Goal: Transaction & Acquisition: Obtain resource

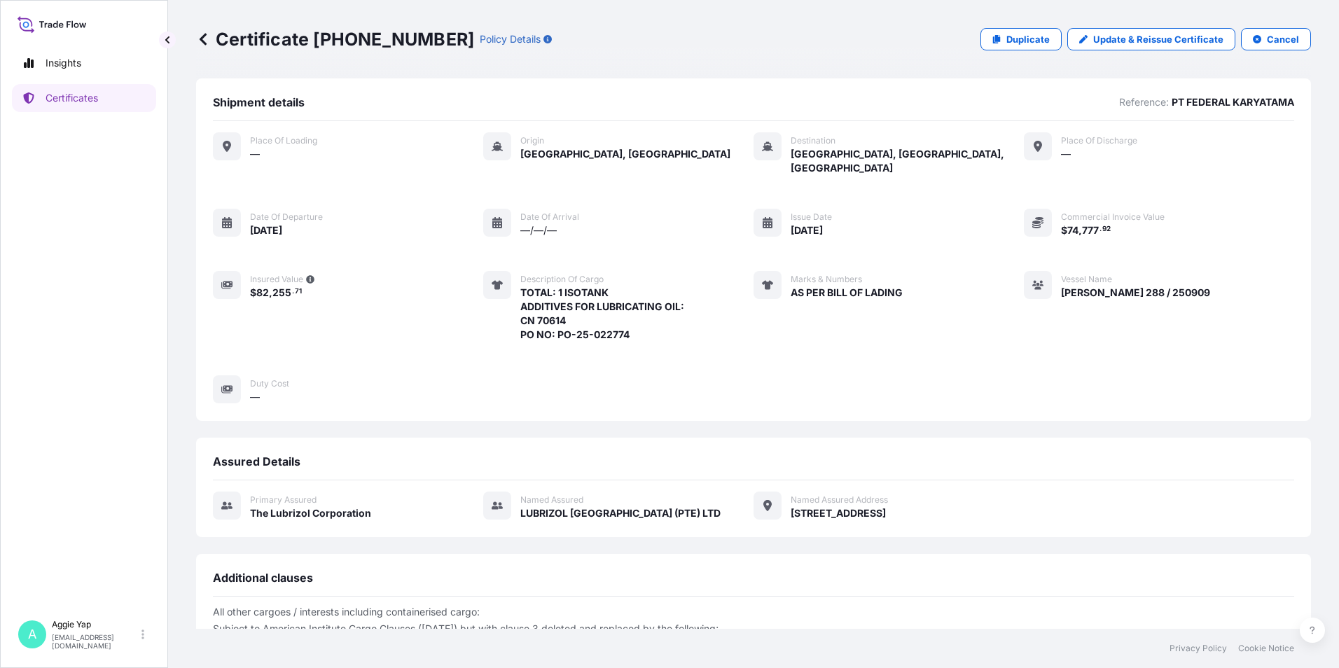
scroll to position [160, 0]
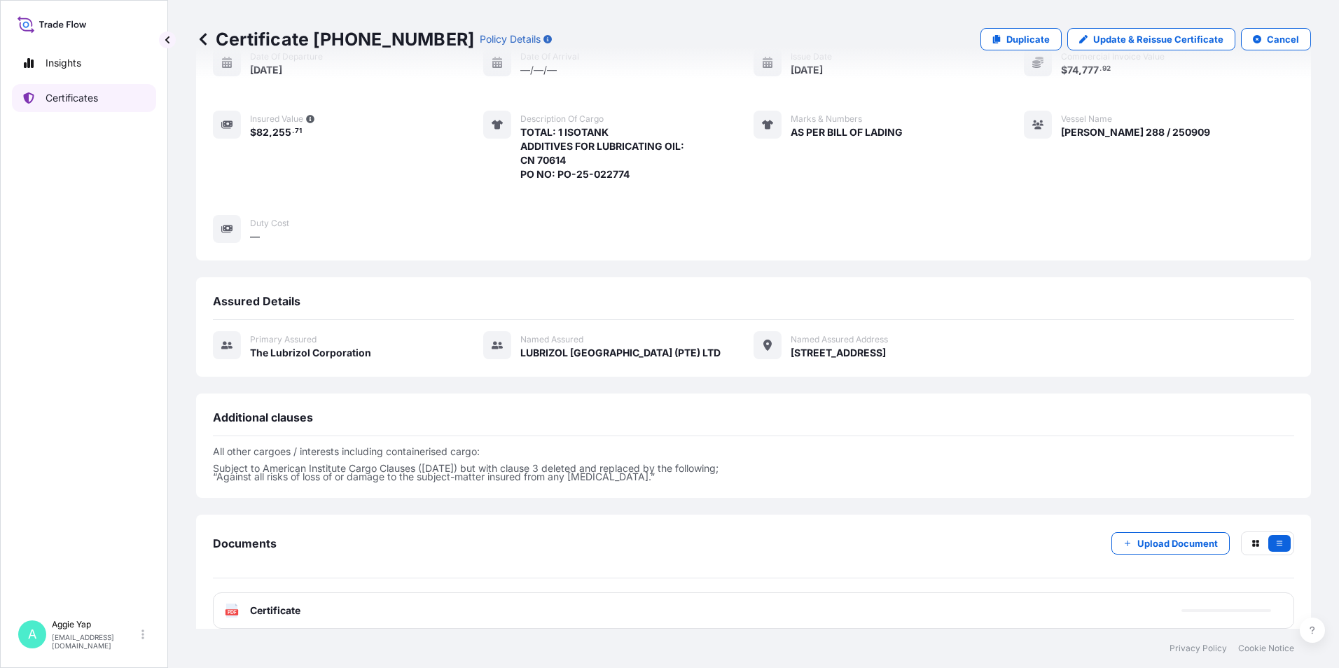
click at [102, 104] on link "Certificates" at bounding box center [84, 98] width 144 height 28
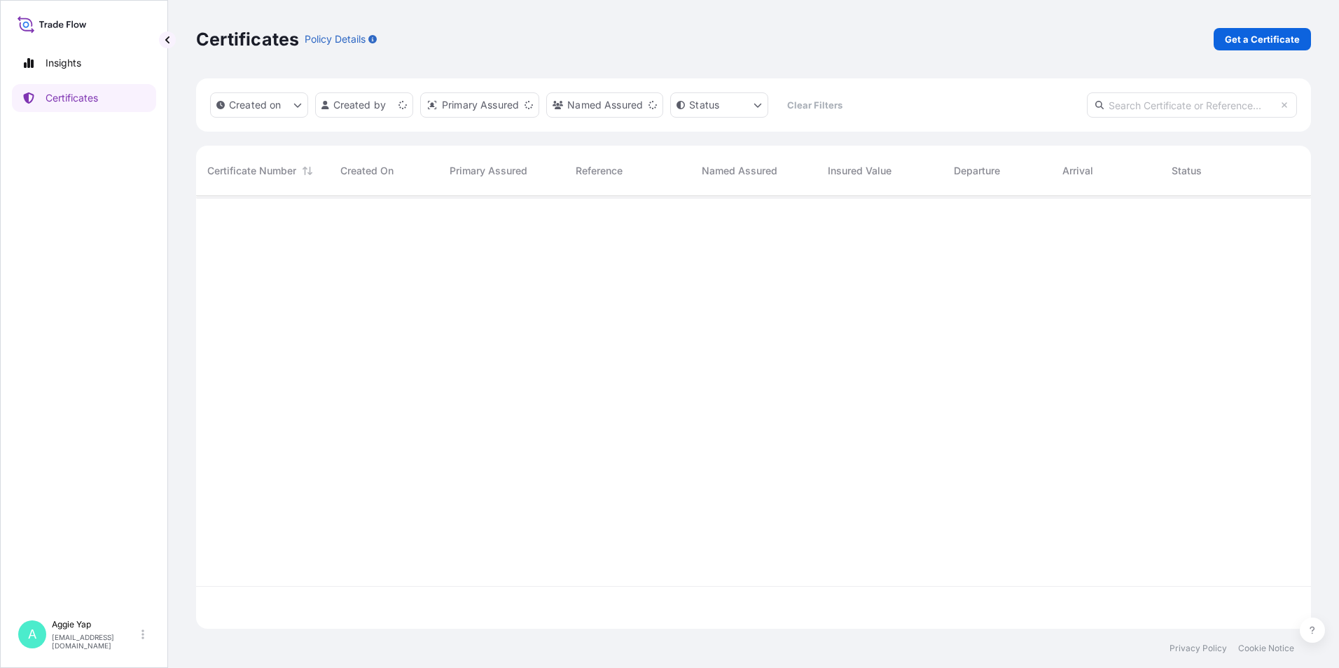
scroll to position [430, 1104]
click at [1248, 36] on p "Get a Certificate" at bounding box center [1262, 39] width 75 height 14
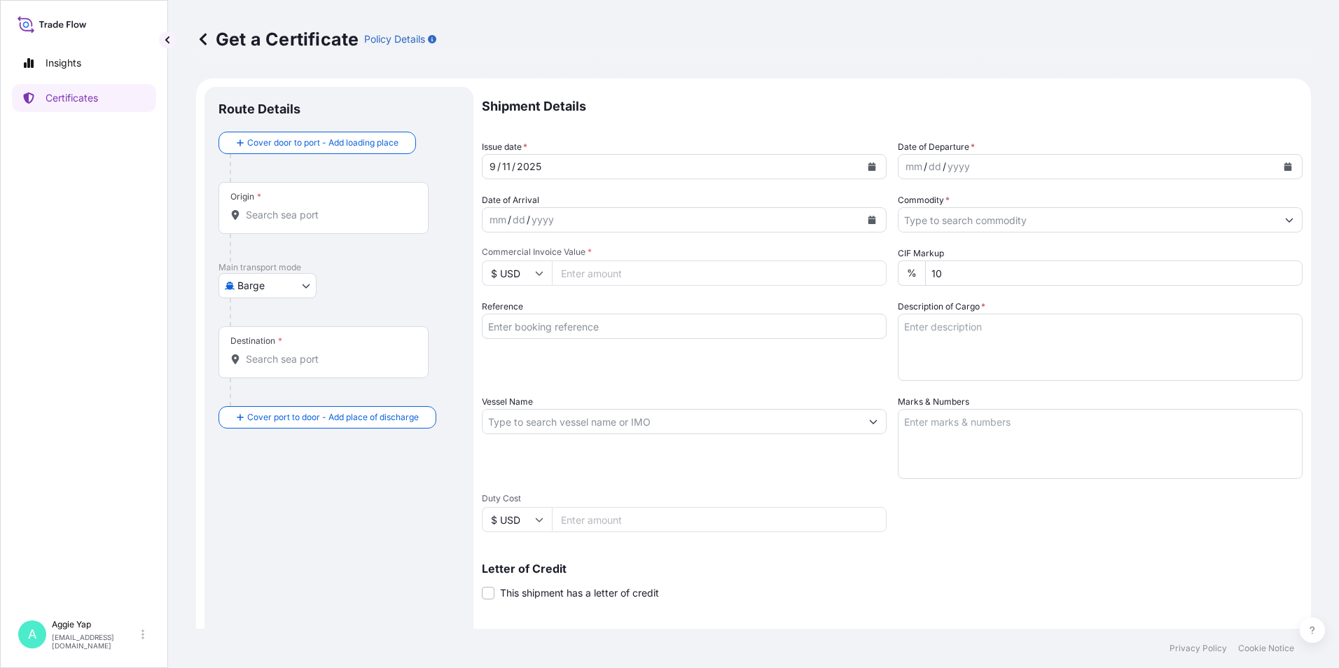
click at [258, 290] on body "Insights Certificates A [PERSON_NAME] [EMAIL_ADDRESS][DOMAIN_NAME] Get a Certif…" at bounding box center [669, 334] width 1339 height 668
click at [280, 393] on span "Ocean Vessel" at bounding box center [276, 398] width 62 height 14
select select "Ocean Vessel"
click at [313, 227] on input "Origin *" at bounding box center [328, 221] width 165 height 14
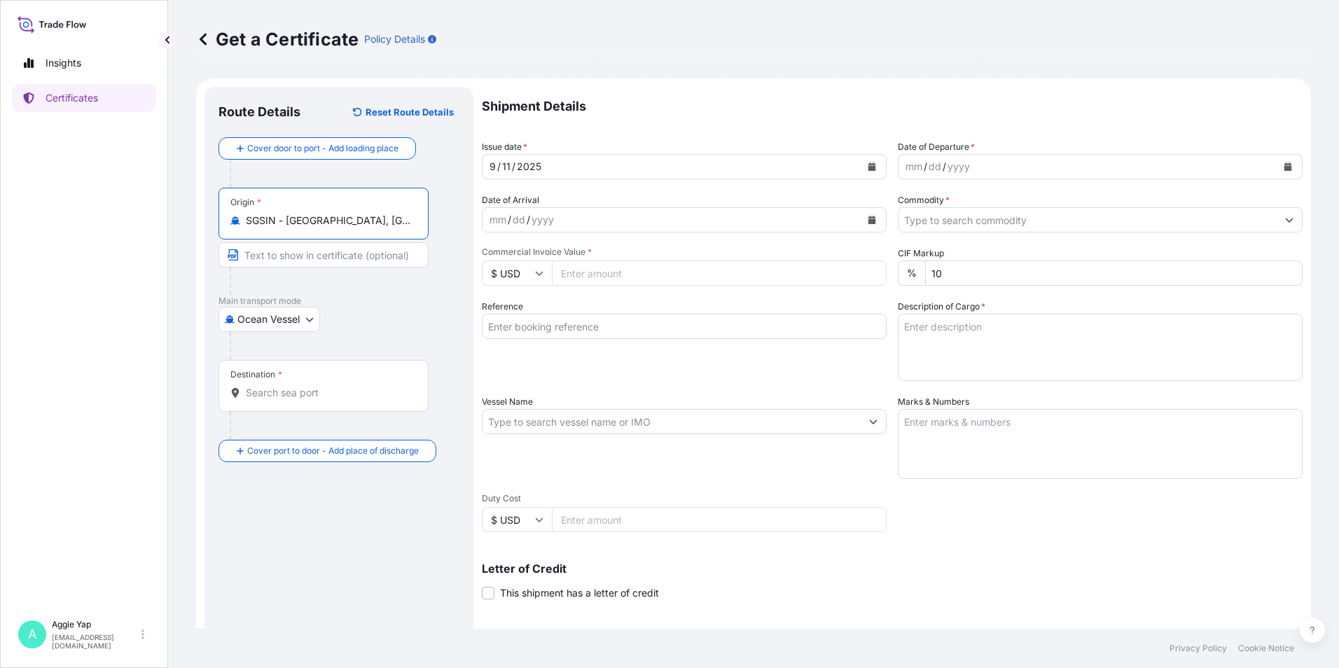
type input "SGSIN - [GEOGRAPHIC_DATA], [GEOGRAPHIC_DATA]"
click at [316, 401] on div "Destination *" at bounding box center [323, 386] width 210 height 52
click at [316, 400] on input "Destination *" at bounding box center [328, 393] width 165 height 14
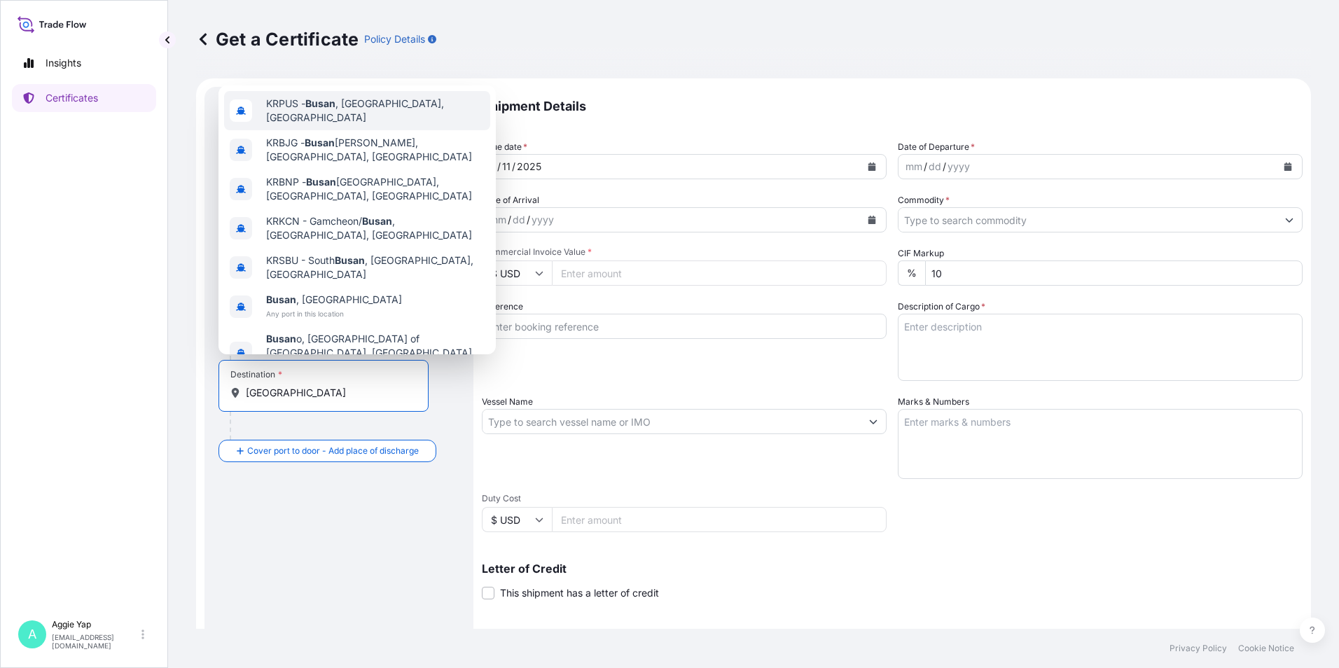
click at [370, 104] on div "KRPUS - [GEOGRAPHIC_DATA] , [GEOGRAPHIC_DATA], [GEOGRAPHIC_DATA]" at bounding box center [357, 110] width 266 height 39
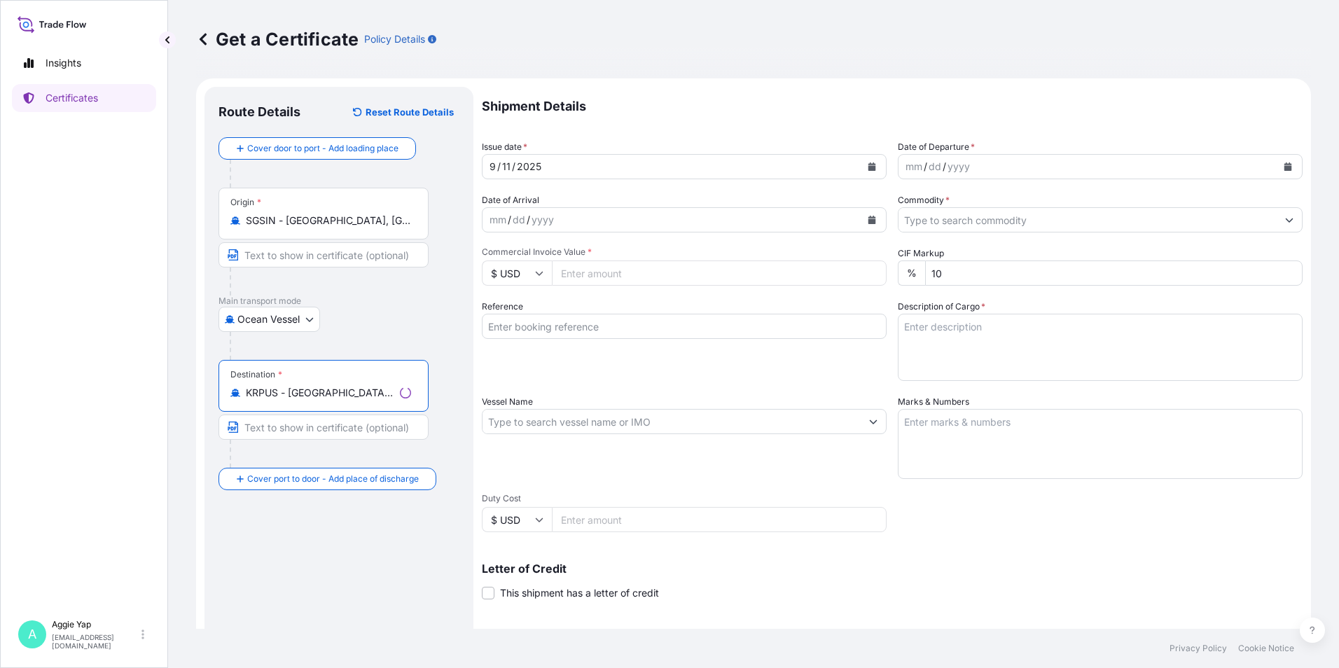
type input "KRPUS - [GEOGRAPHIC_DATA], [GEOGRAPHIC_DATA], [GEOGRAPHIC_DATA]"
click at [869, 162] on icon "Calendar" at bounding box center [872, 166] width 8 height 8
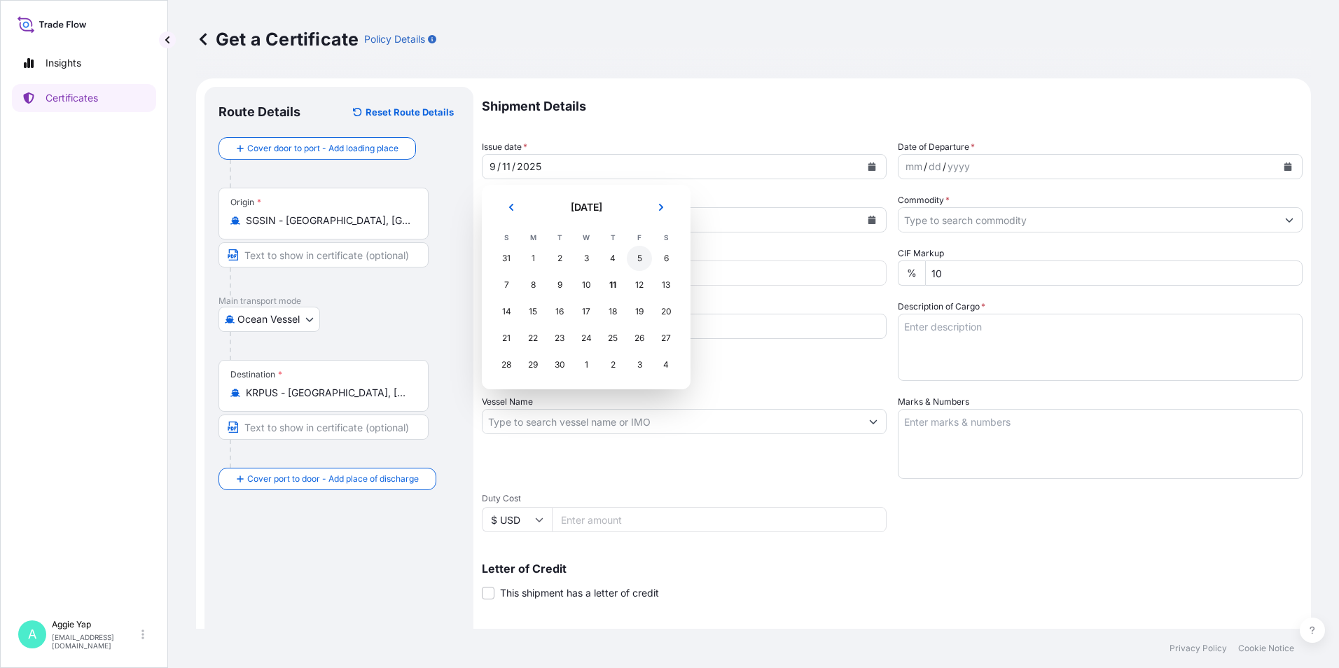
click at [647, 261] on div "5" at bounding box center [639, 258] width 25 height 25
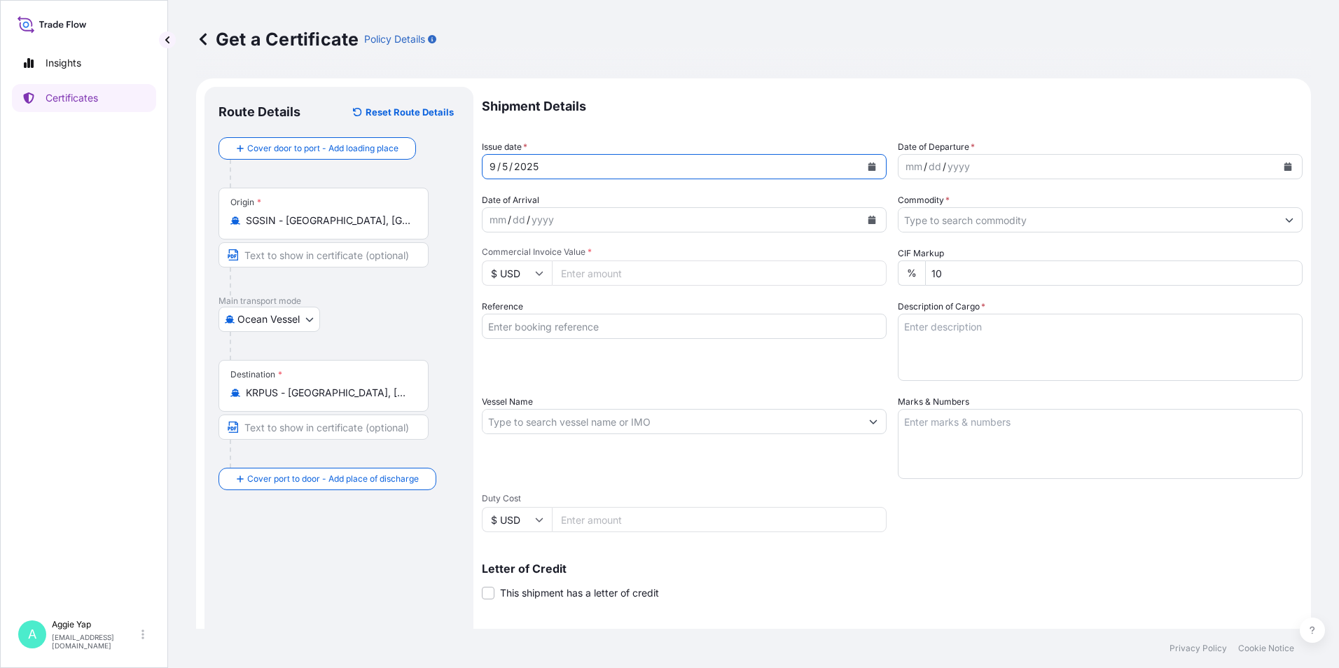
click at [1282, 165] on button "Calendar" at bounding box center [1288, 166] width 22 height 22
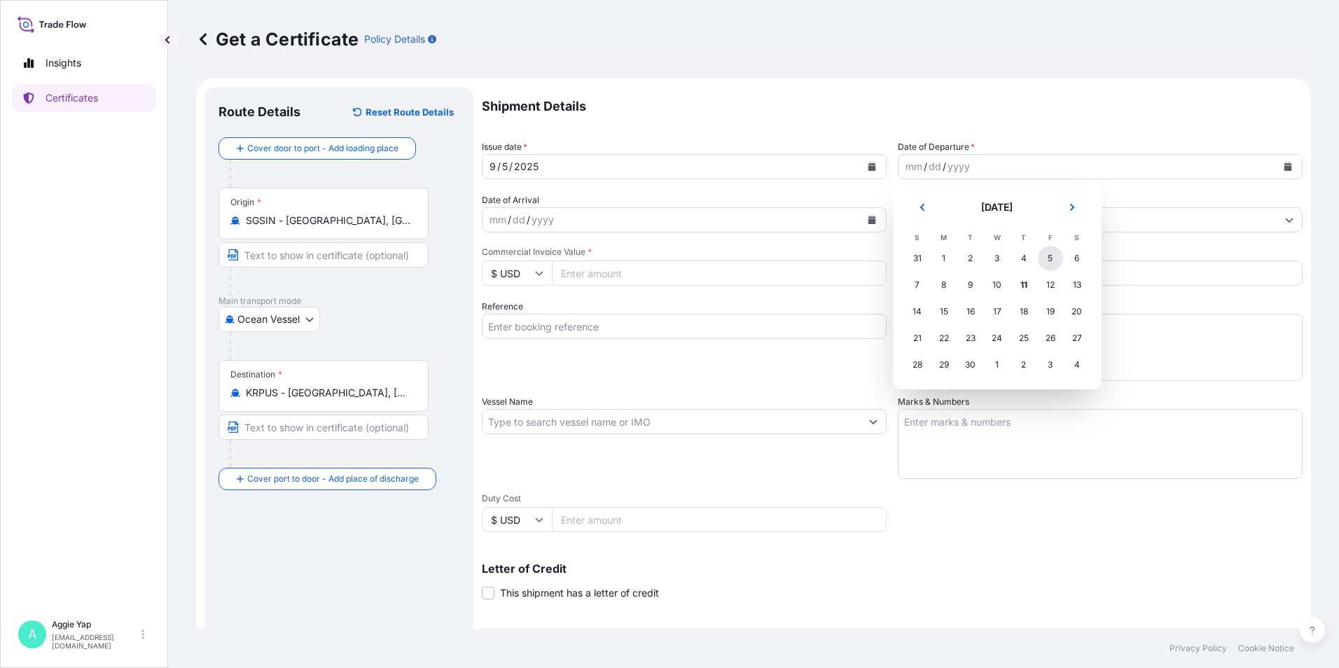
click at [1053, 263] on div "5" at bounding box center [1050, 258] width 25 height 25
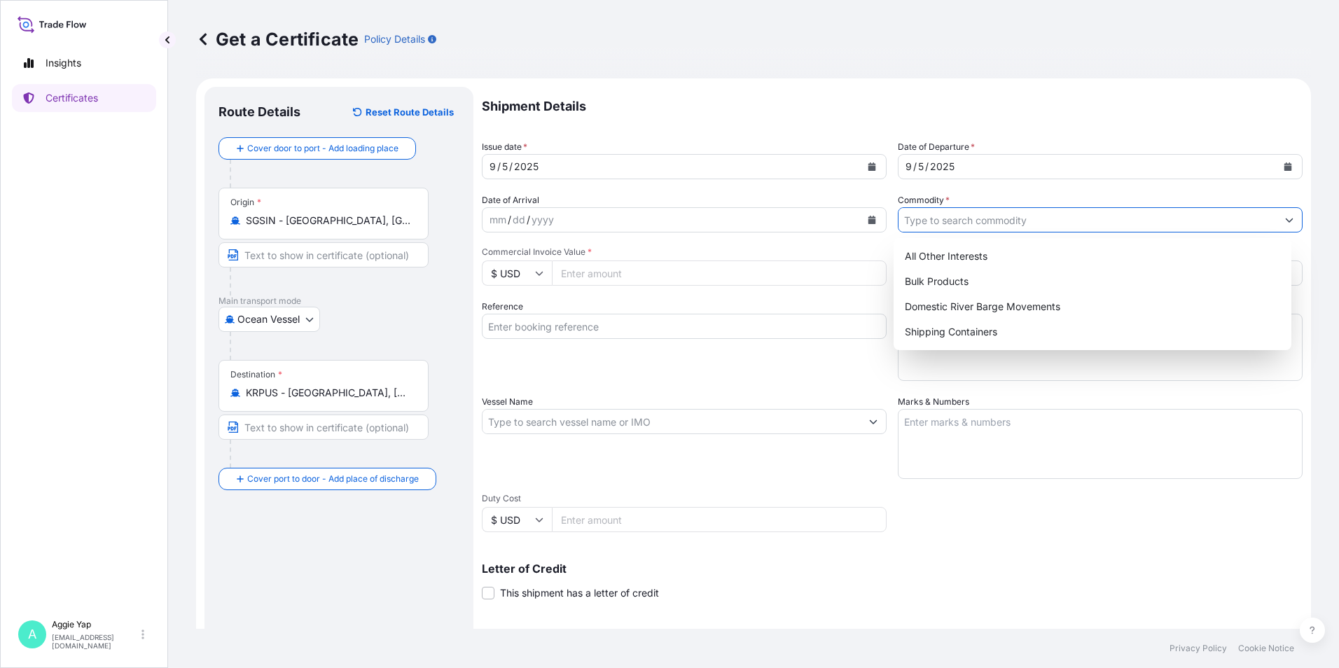
click at [1001, 224] on input "Commodity *" at bounding box center [1087, 219] width 378 height 25
click at [941, 334] on div "Shipping Containers" at bounding box center [1092, 331] width 387 height 25
type input "Shipping Containers"
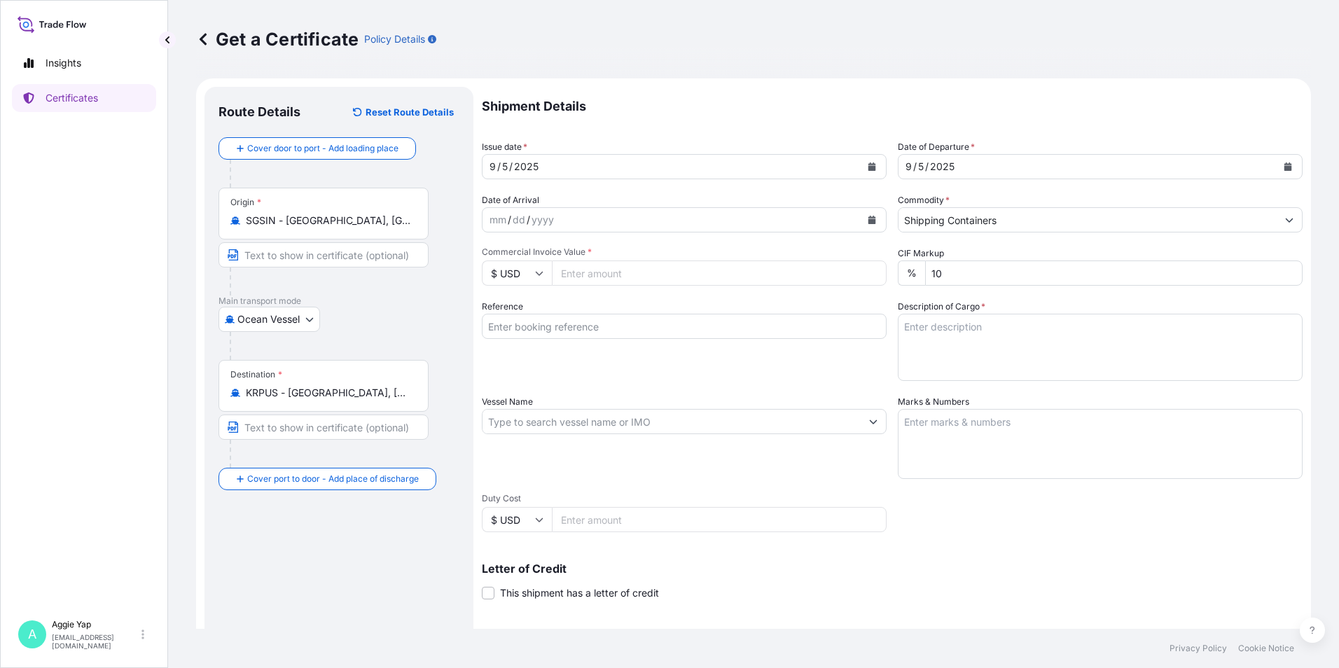
click at [612, 273] on input "Commercial Invoice Value *" at bounding box center [719, 273] width 335 height 25
type input "294336"
click at [540, 327] on input "Reference" at bounding box center [684, 326] width 405 height 25
type input "HD HYUNDAI OILBANK CO LTD"
click at [582, 420] on input "Vessel Name" at bounding box center [671, 421] width 378 height 25
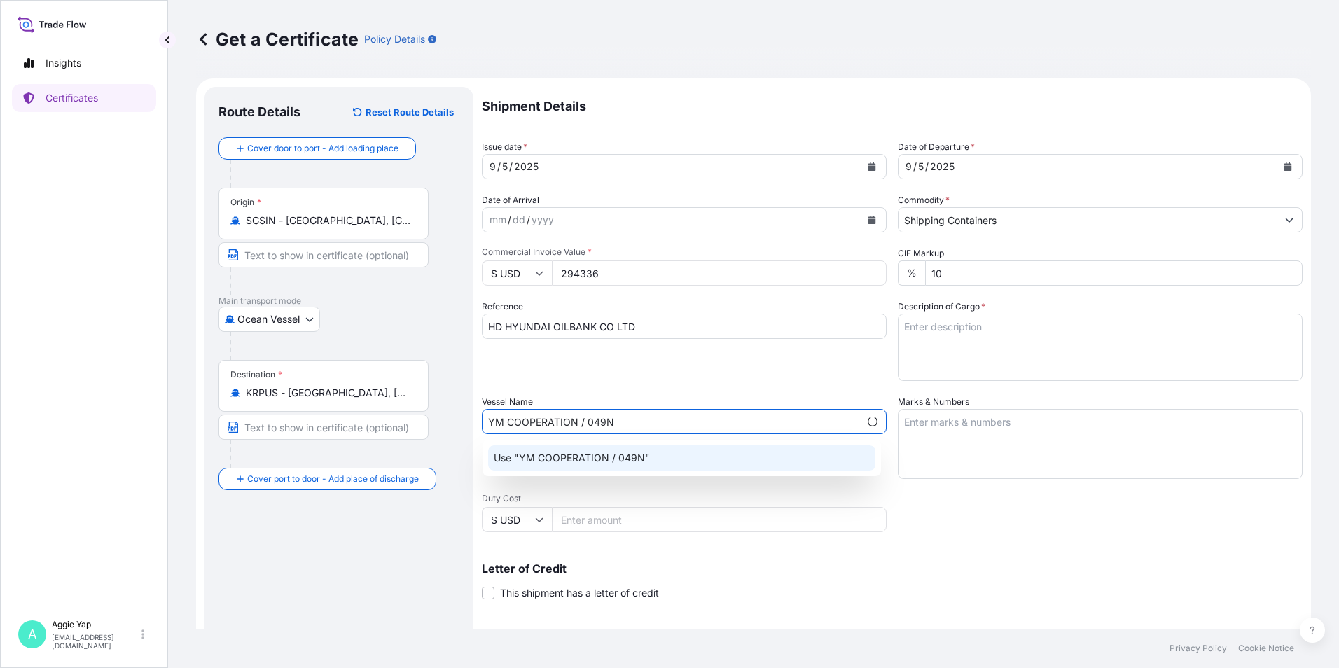
click at [677, 466] on div "Use "YM COOPERATION / 049N"" at bounding box center [681, 457] width 387 height 25
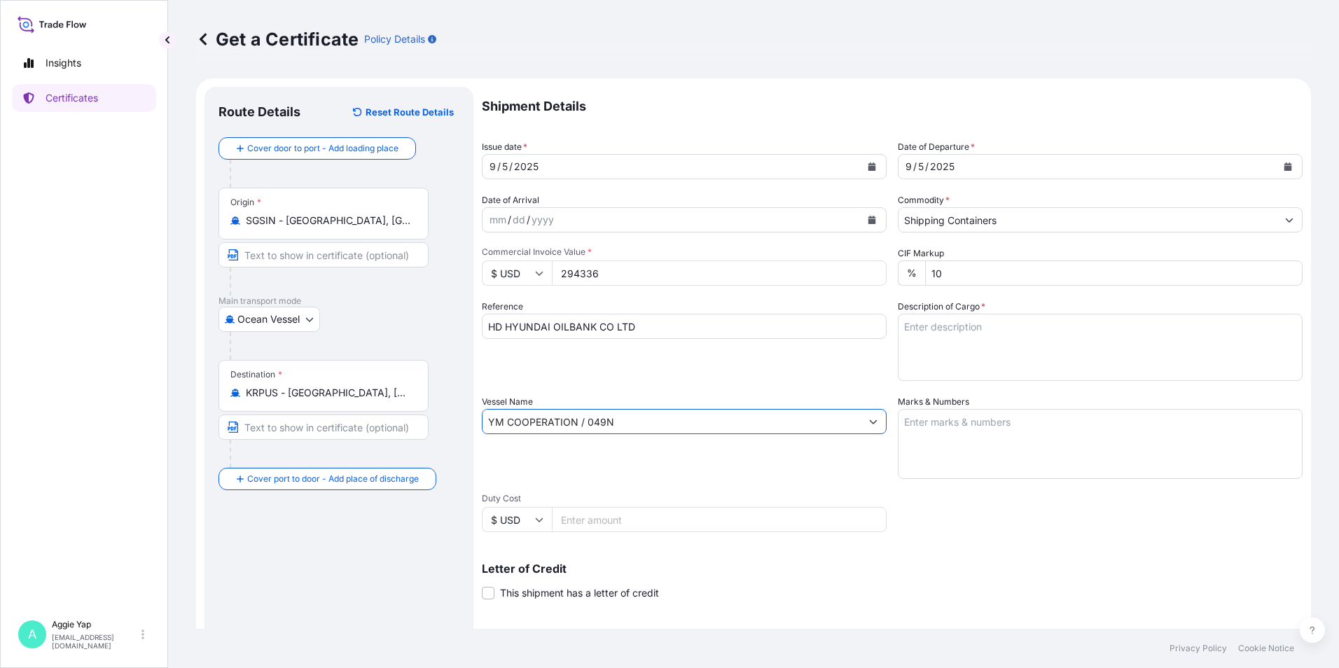
type input "YM COOPERATION / 049N"
click at [989, 428] on textarea "Marks & Numbers" at bounding box center [1100, 444] width 405 height 70
type textarea "AS PER BILL OF LADING"
click at [995, 353] on textarea "Description of Cargo *" at bounding box center [1100, 347] width 405 height 67
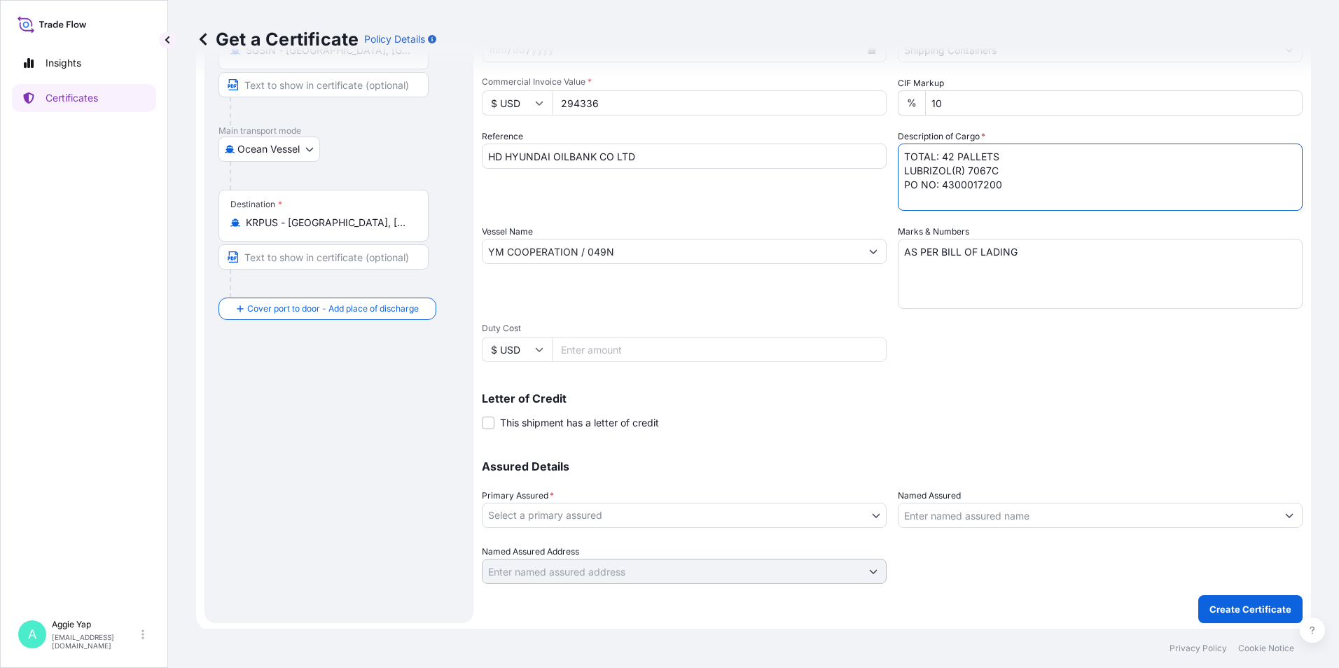
scroll to position [173, 0]
type textarea "TOTAL: 42 PALLETS LUBRIZOL(R) 7067C PO NO: 4300017200"
click at [583, 511] on body "Insights Certificates A [PERSON_NAME] [EMAIL_ADDRESS][DOMAIN_NAME] Get a Certif…" at bounding box center [669, 334] width 1339 height 668
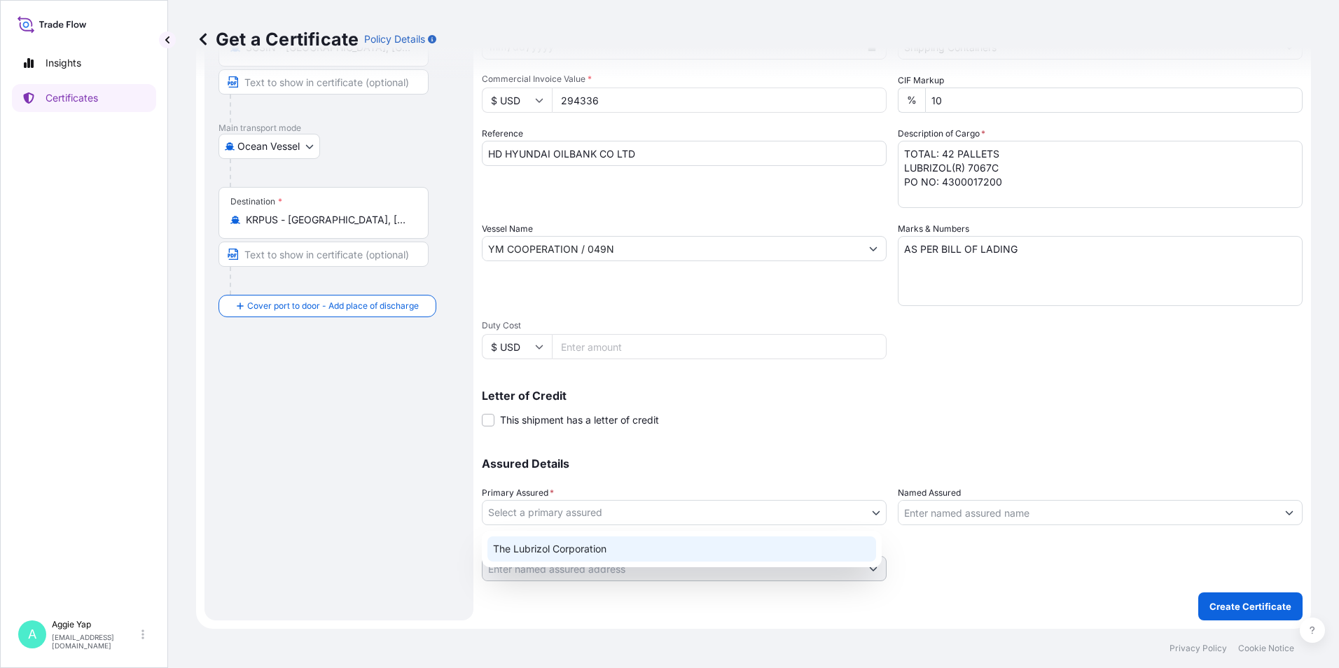
click at [540, 538] on div "The Lubrizol Corporation" at bounding box center [681, 548] width 389 height 25
select select "31566"
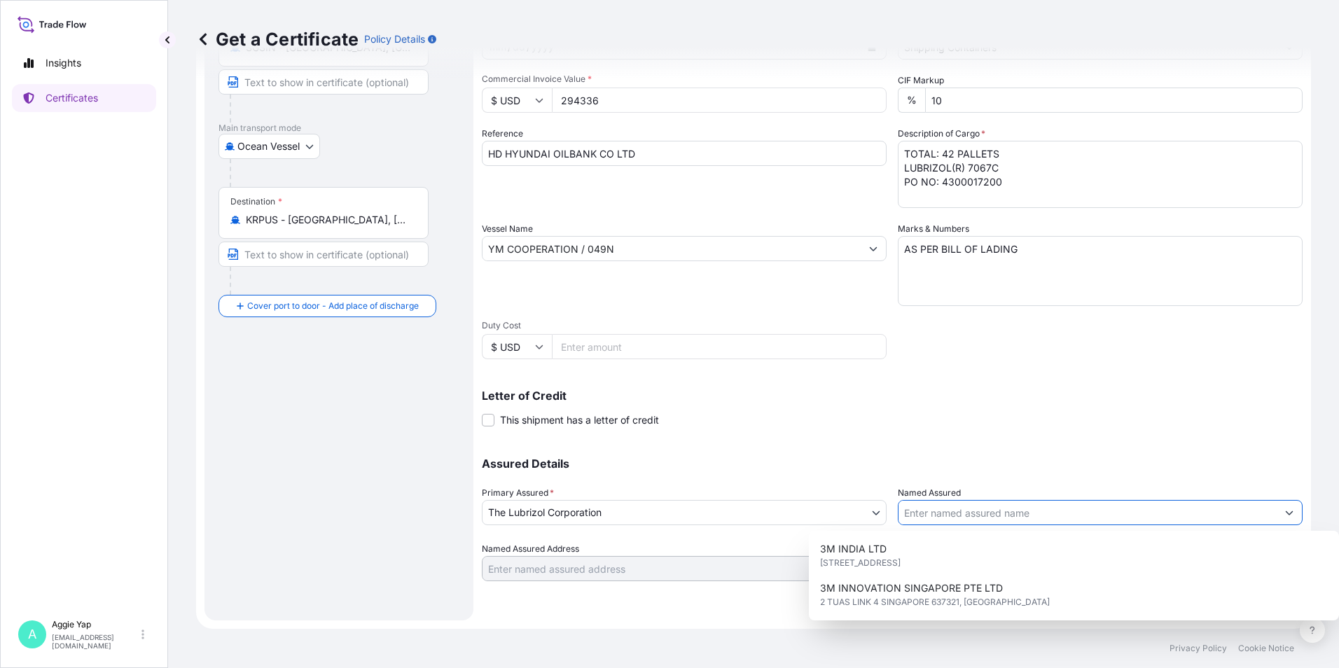
click at [962, 514] on input "Named Assured" at bounding box center [1087, 512] width 378 height 25
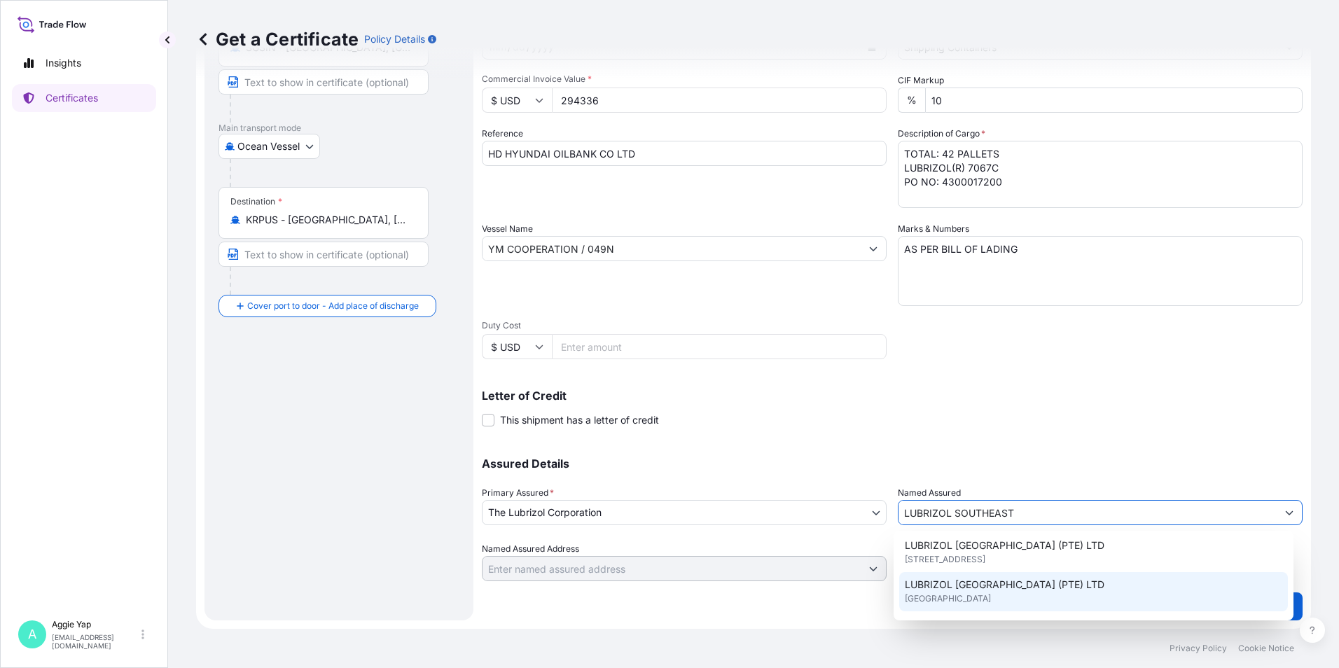
scroll to position [70, 0]
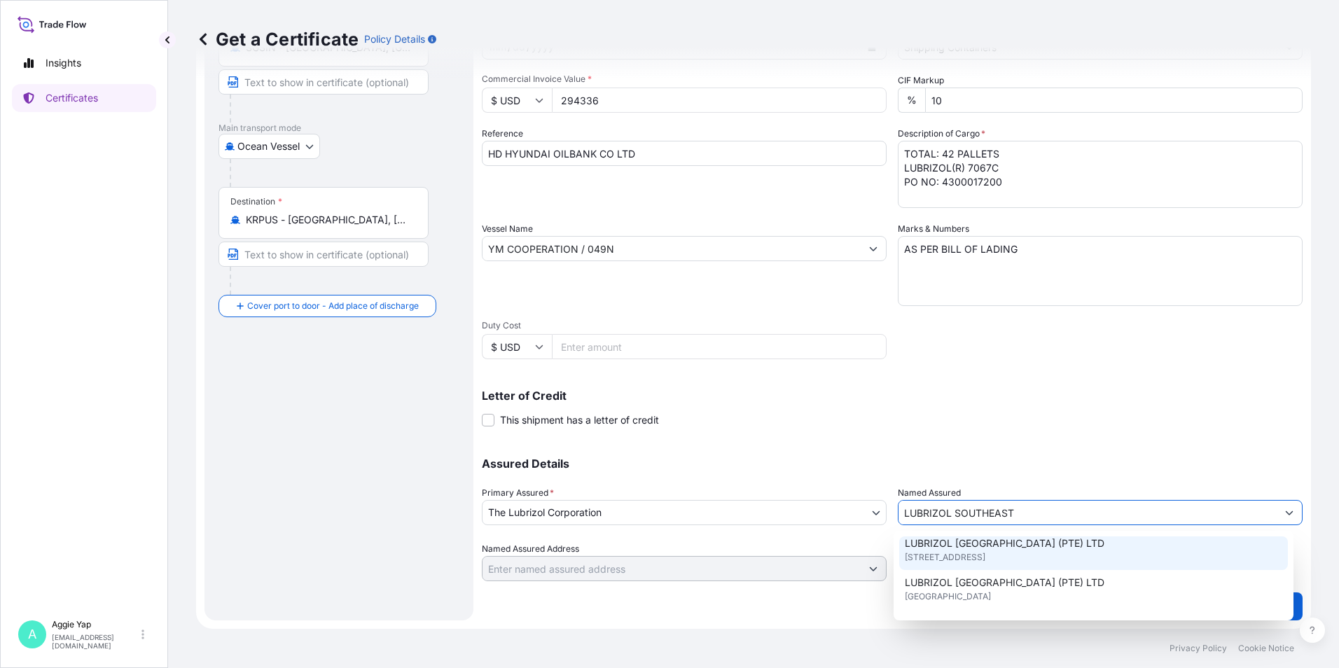
click at [985, 557] on span "[STREET_ADDRESS]" at bounding box center [945, 557] width 81 height 14
type input "LUBRIZOL [GEOGRAPHIC_DATA] (PTE) LTD"
type input "[STREET_ADDRESS]"
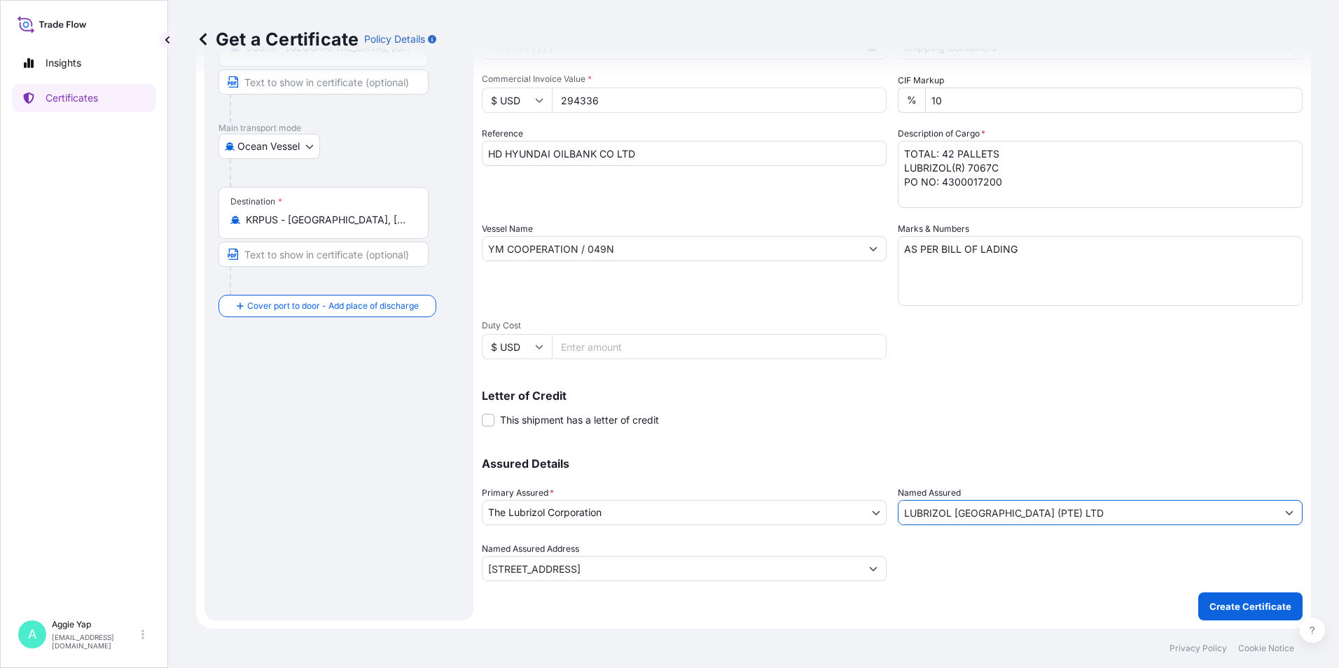
type input "LUBRIZOL [GEOGRAPHIC_DATA] (PTE) LTD"
click at [968, 443] on div "Assured Details Primary Assured * The Lubrizol Corporation The Lubrizol Corpora…" at bounding box center [892, 511] width 821 height 140
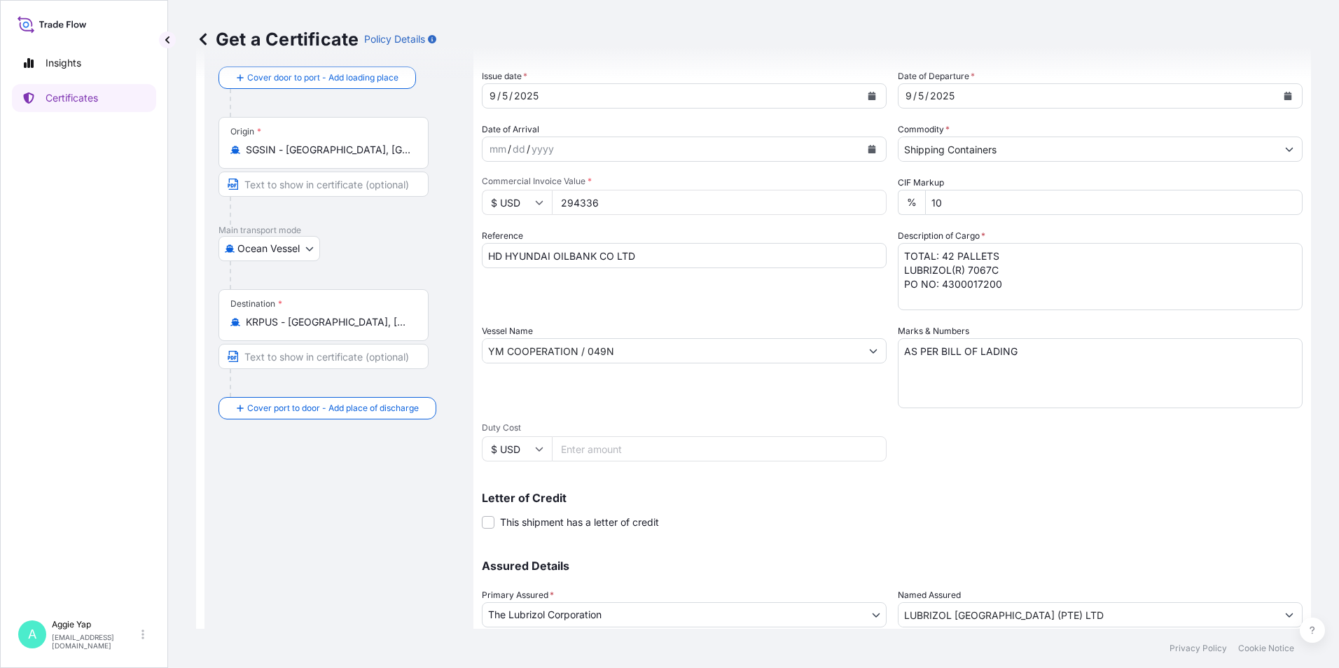
scroll to position [173, 0]
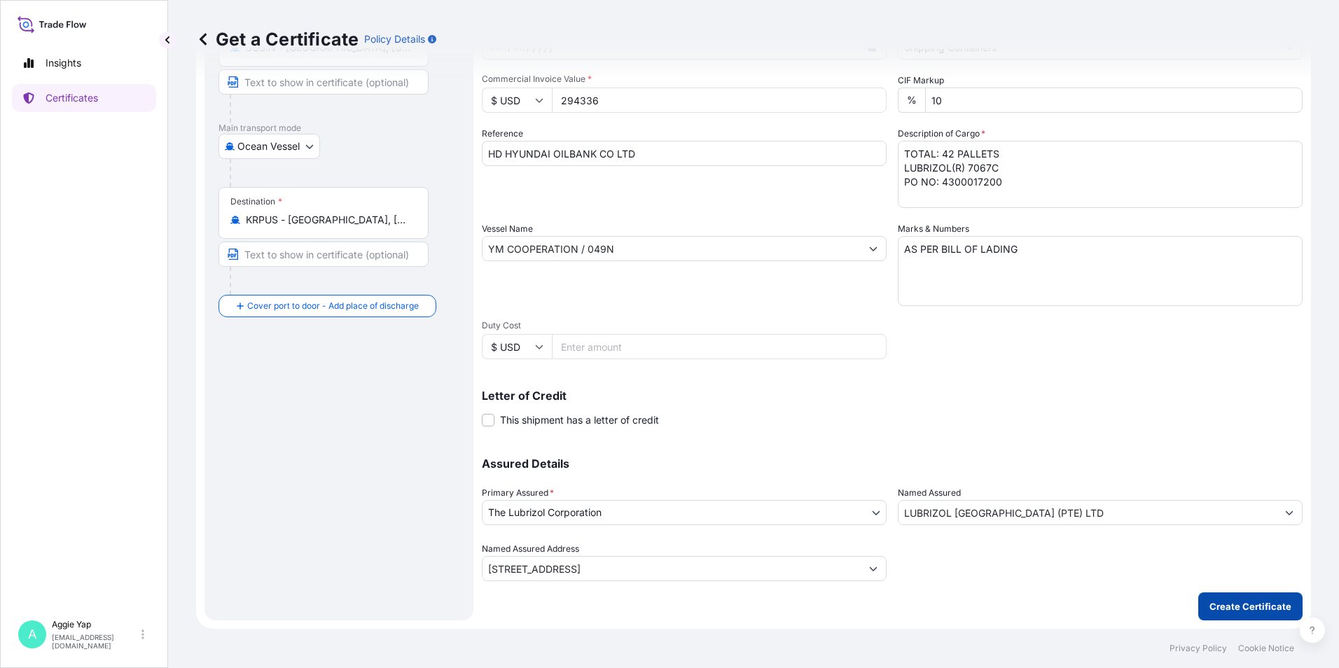
click at [1249, 597] on button "Create Certificate" at bounding box center [1250, 606] width 104 height 28
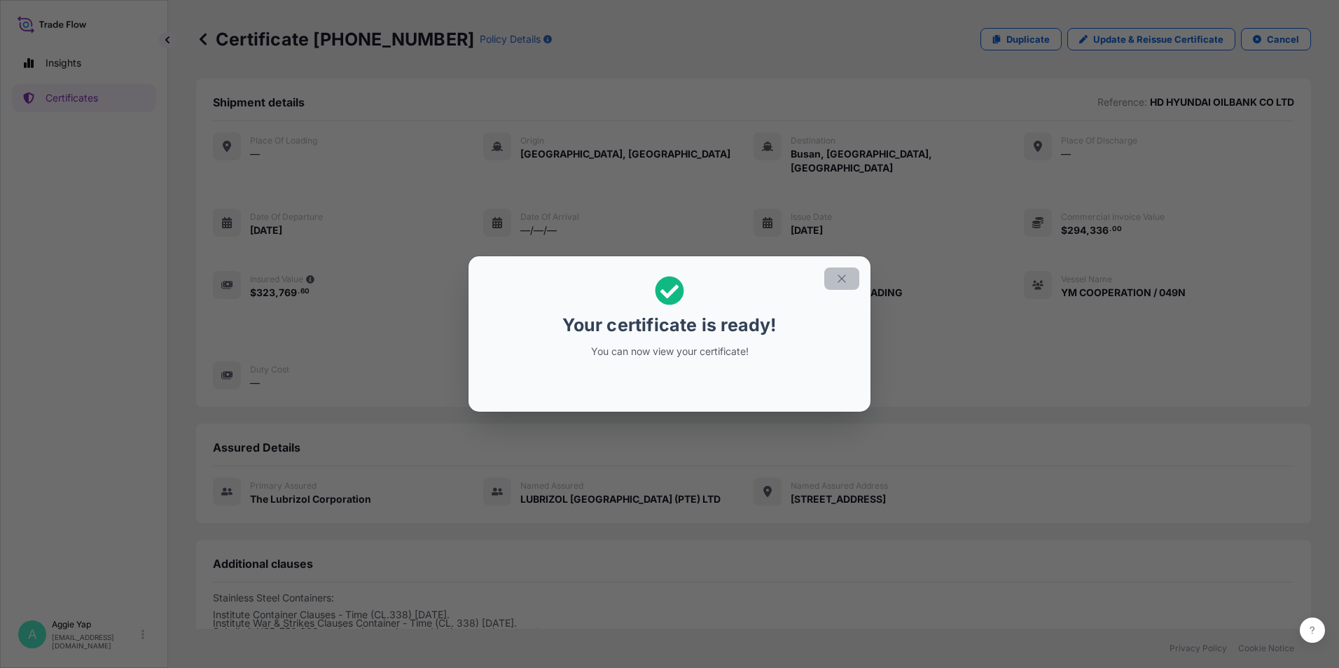
click at [850, 284] on button "button" at bounding box center [841, 279] width 35 height 22
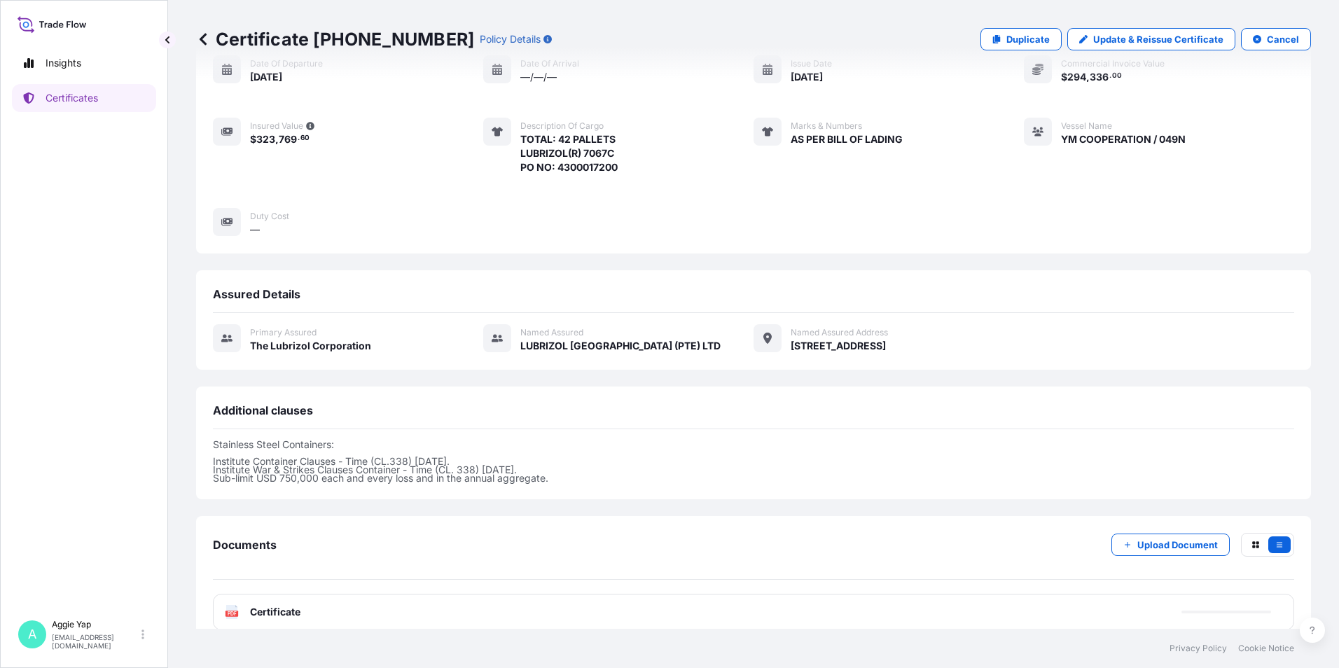
scroll to position [158, 0]
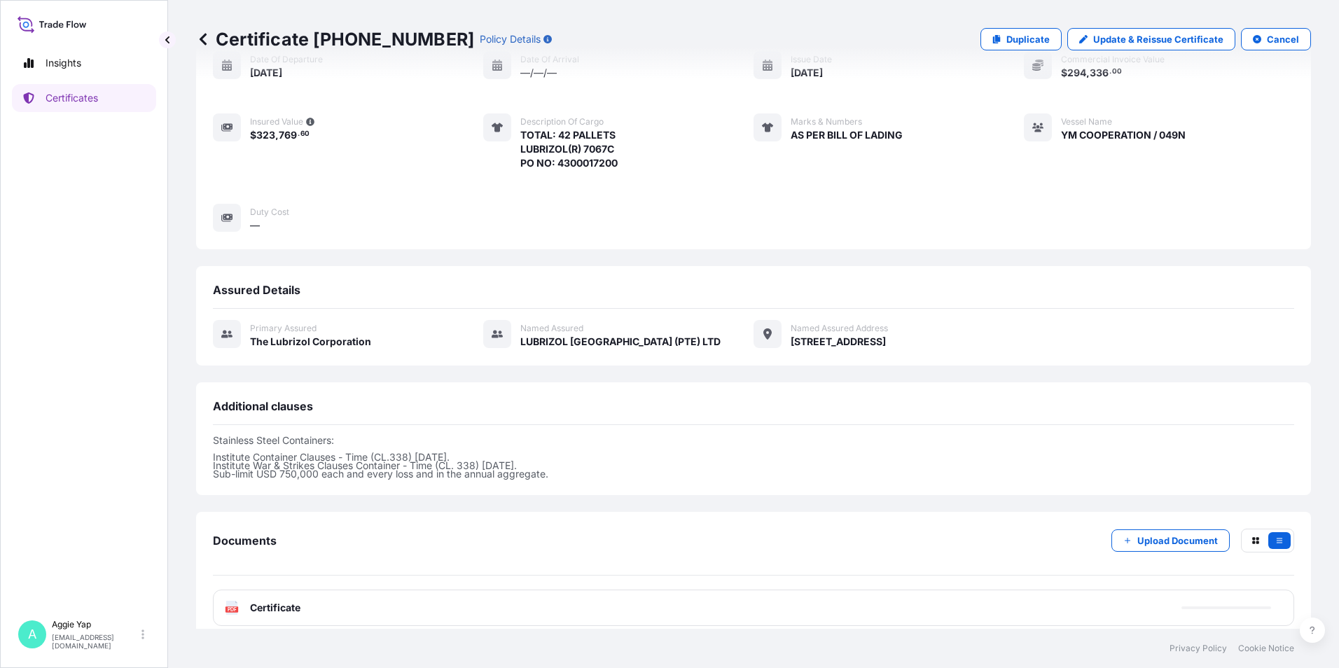
click at [522, 600] on div "PDF Certificate" at bounding box center [753, 608] width 1081 height 36
click at [522, 599] on link "PDF Certificate [DATE]T05:32:07.214636" at bounding box center [753, 608] width 1081 height 36
